Goal: Entertainment & Leisure: Consume media (video, audio)

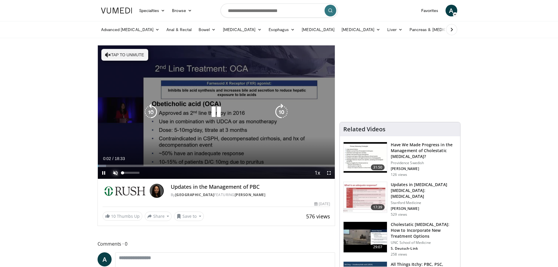
click at [115, 172] on span "Video Player" at bounding box center [115, 173] width 12 height 12
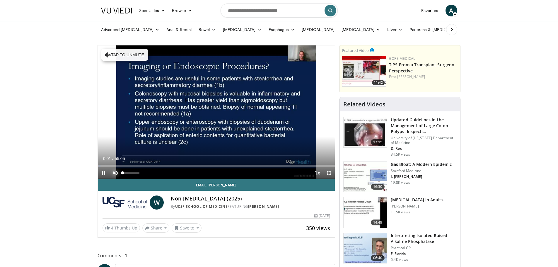
click at [116, 171] on span "Video Player" at bounding box center [115, 173] width 12 height 12
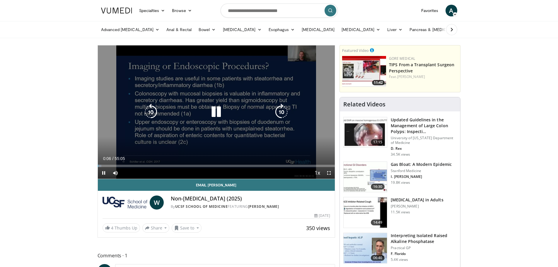
click at [279, 111] on icon "Video Player" at bounding box center [281, 112] width 16 height 16
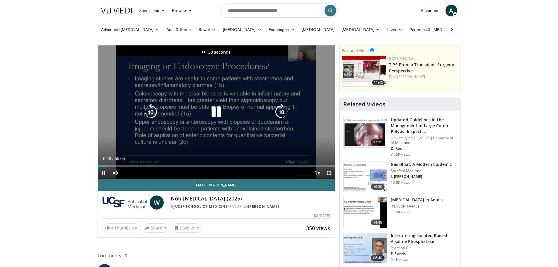
click at [279, 111] on icon "Video Player" at bounding box center [281, 112] width 16 height 16
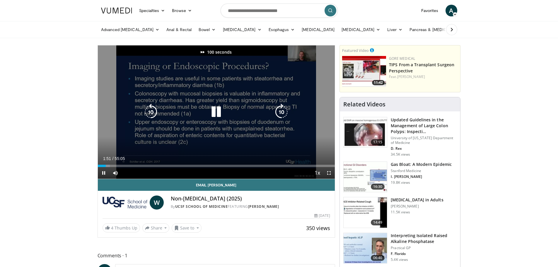
click at [279, 111] on icon "Video Player" at bounding box center [281, 112] width 16 height 16
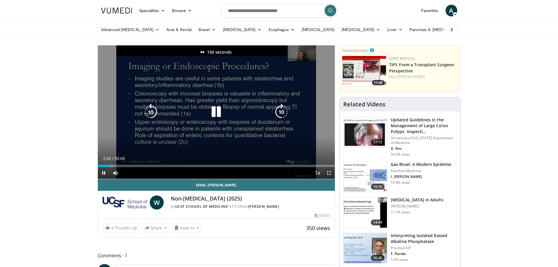
click at [279, 111] on icon "Video Player" at bounding box center [281, 112] width 16 height 16
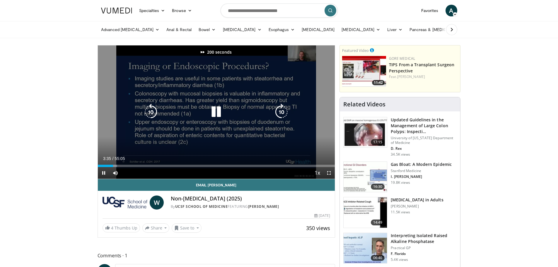
click at [279, 111] on icon "Video Player" at bounding box center [281, 112] width 16 height 16
click at [277, 111] on icon "Video Player" at bounding box center [281, 112] width 16 height 16
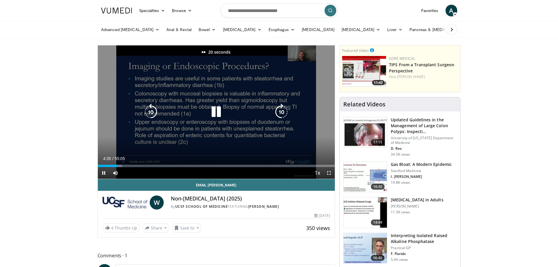
click at [277, 111] on icon "Video Player" at bounding box center [281, 112] width 16 height 16
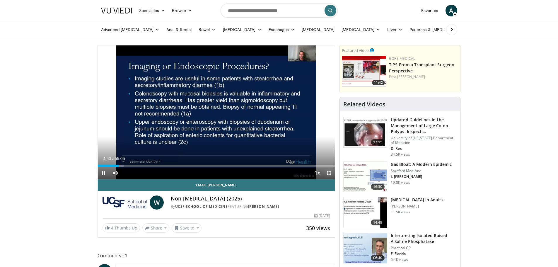
click at [330, 174] on span "Video Player" at bounding box center [329, 173] width 12 height 12
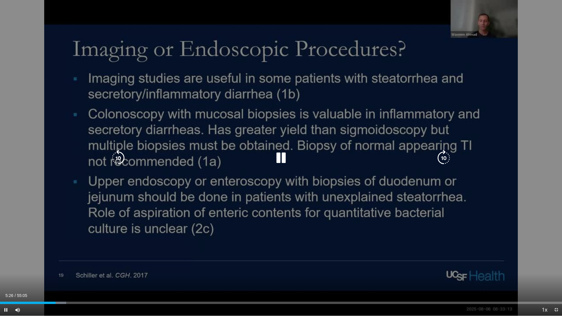
click at [279, 155] on icon "Video Player" at bounding box center [281, 158] width 16 height 16
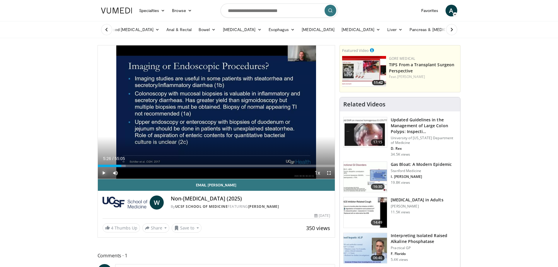
click at [101, 172] on span "Video Player" at bounding box center [104, 173] width 12 height 12
click at [103, 174] on span "Video Player" at bounding box center [104, 173] width 12 height 12
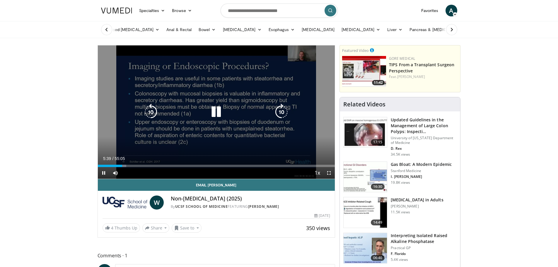
click at [281, 112] on icon "Video Player" at bounding box center [281, 112] width 16 height 16
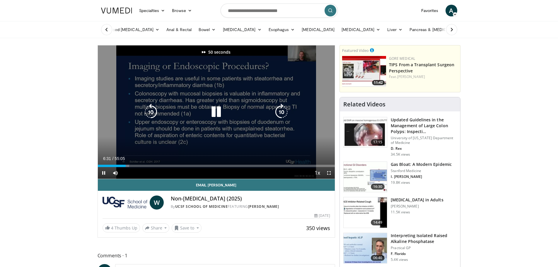
click at [281, 112] on icon "Video Player" at bounding box center [281, 112] width 16 height 16
click at [153, 108] on icon "Video Player" at bounding box center [151, 112] width 16 height 16
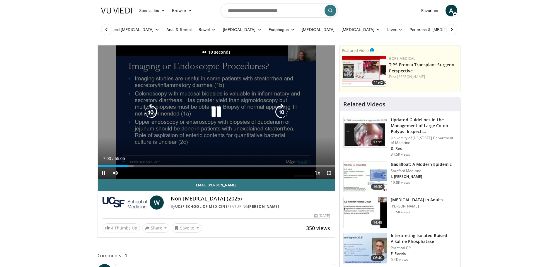
click at [153, 108] on icon "Video Player" at bounding box center [151, 112] width 16 height 16
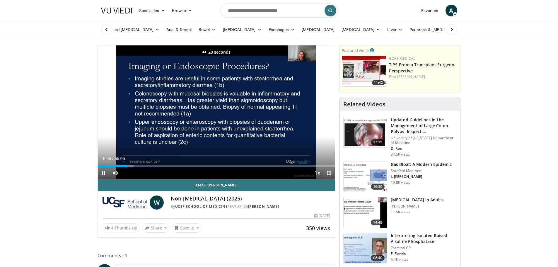
click at [331, 171] on span "Video Player" at bounding box center [329, 173] width 12 height 12
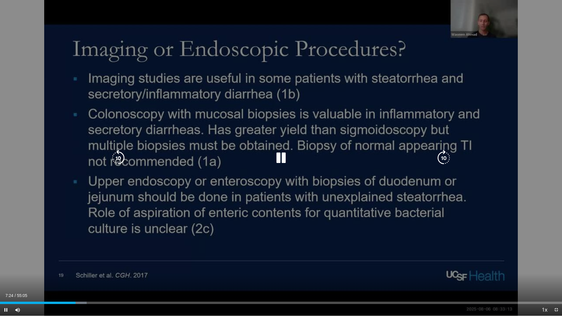
click at [284, 160] on icon "Video Player" at bounding box center [281, 158] width 16 height 16
